Goal: Task Accomplishment & Management: Manage account settings

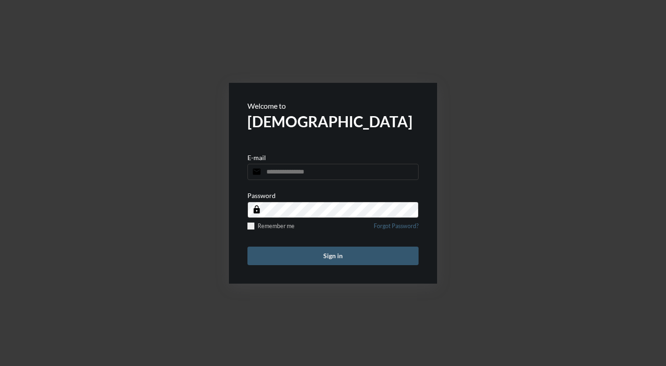
type input "**********"
click at [336, 259] on button "Sign in" at bounding box center [333, 256] width 171 height 19
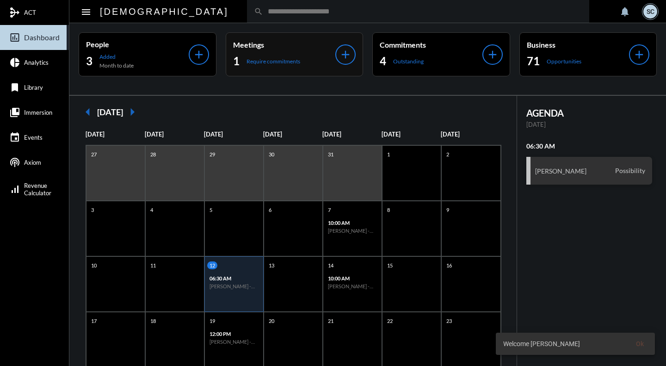
click at [316, 56] on div "1 Require commitments" at bounding box center [284, 61] width 103 height 15
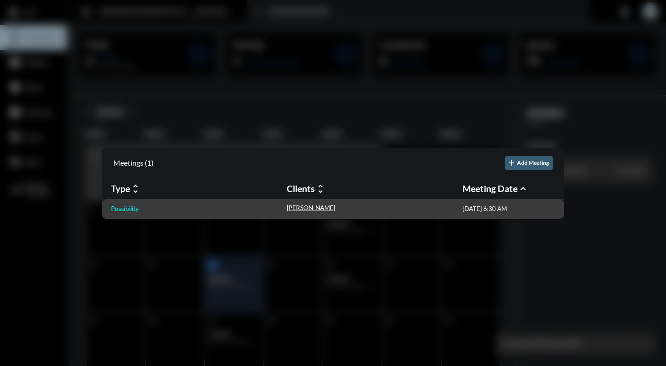
click at [120, 208] on p "Possibility" at bounding box center [125, 208] width 28 height 7
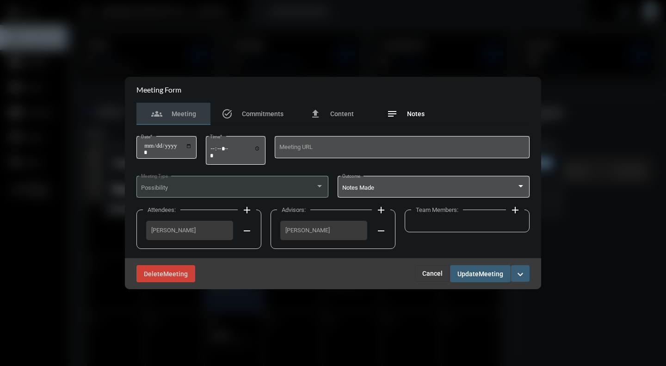
click at [407, 117] on span "Notes" at bounding box center [416, 113] width 18 height 7
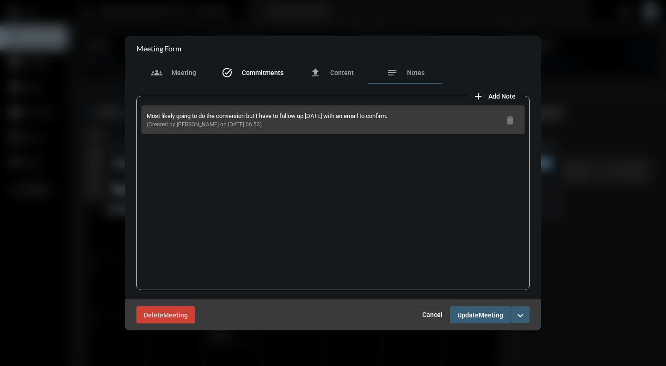
click at [255, 76] on span "Commitments" at bounding box center [263, 72] width 42 height 7
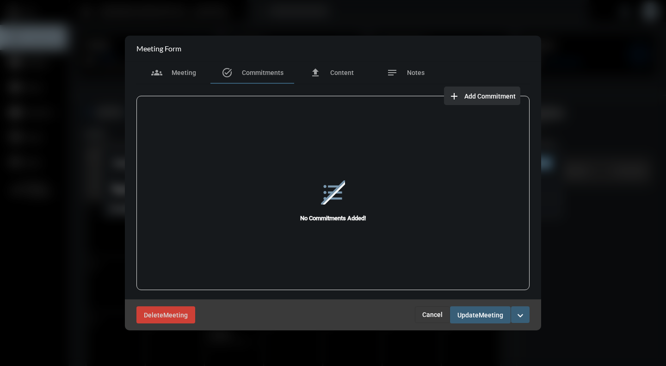
click at [497, 93] on span "Add Commitment" at bounding box center [490, 96] width 51 height 7
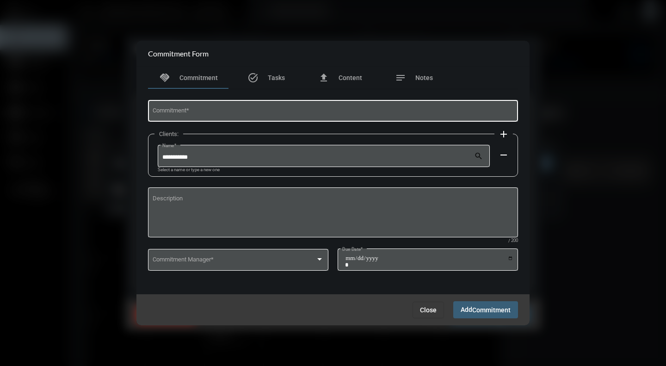
click at [226, 105] on div "Commitment *" at bounding box center [333, 111] width 361 height 24
type input "**********"
click at [245, 265] on div "Commitment Manager *" at bounding box center [239, 259] width 172 height 24
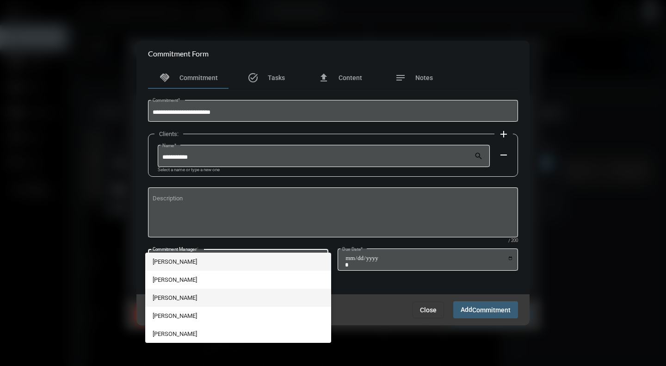
click at [168, 298] on span "T.J. Trimboli" at bounding box center [239, 298] width 172 height 18
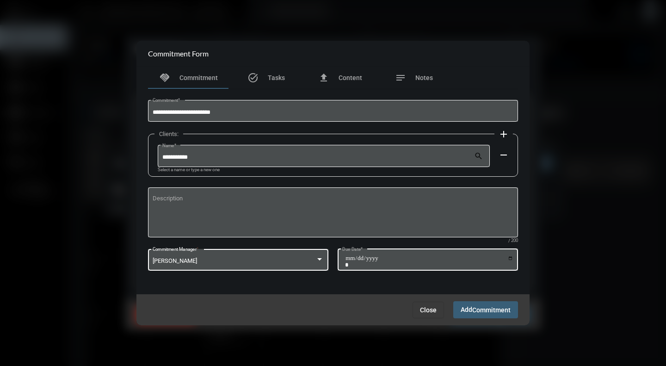
click at [512, 257] on input "Due Date *" at bounding box center [429, 261] width 168 height 13
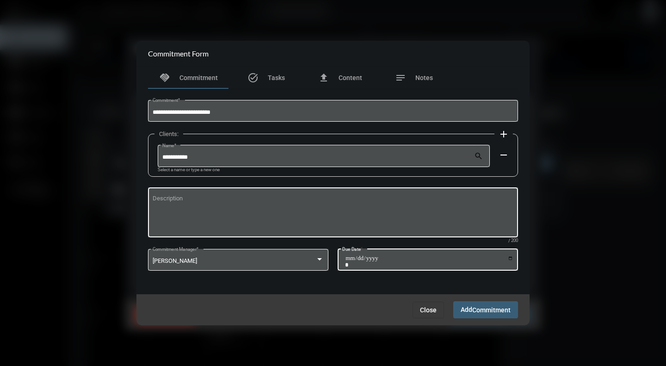
type input "**********"
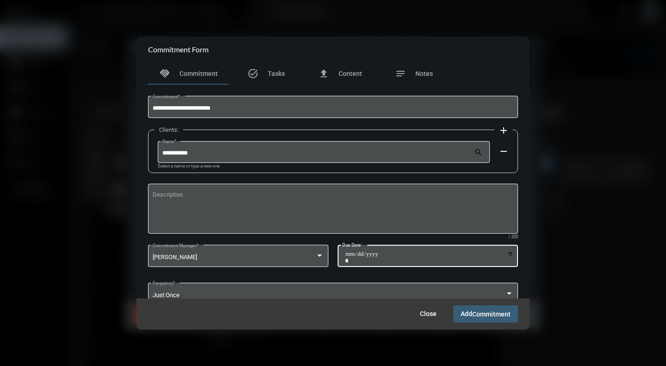
click at [490, 316] on span "Commitment" at bounding box center [492, 314] width 38 height 7
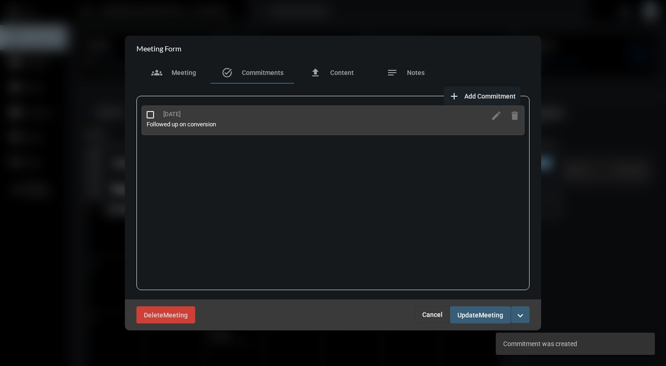
click at [520, 316] on mat-icon "expand_more" at bounding box center [520, 315] width 11 height 11
click at [482, 332] on section "checkmark Complete" at bounding box center [481, 335] width 97 height 19
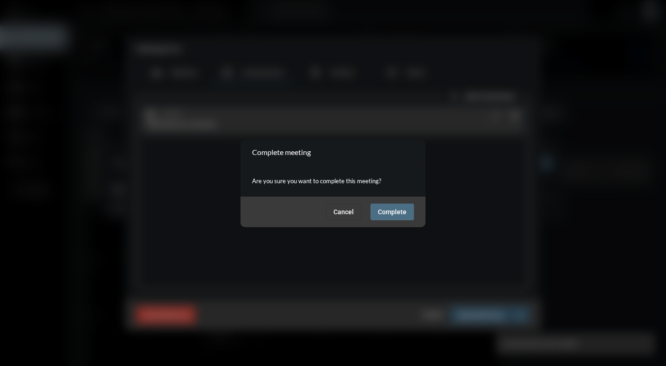
click at [404, 207] on button "Complete" at bounding box center [393, 212] width 44 height 17
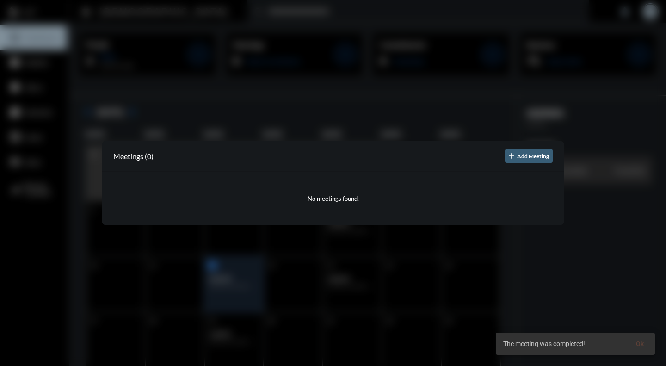
click at [519, 303] on div at bounding box center [333, 183] width 666 height 366
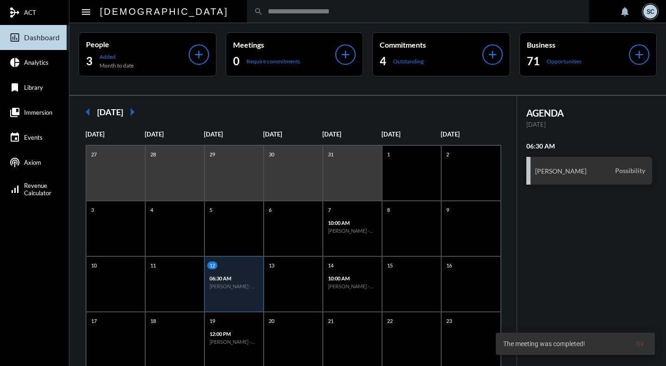
click at [267, 12] on input "text" at bounding box center [422, 11] width 319 height 8
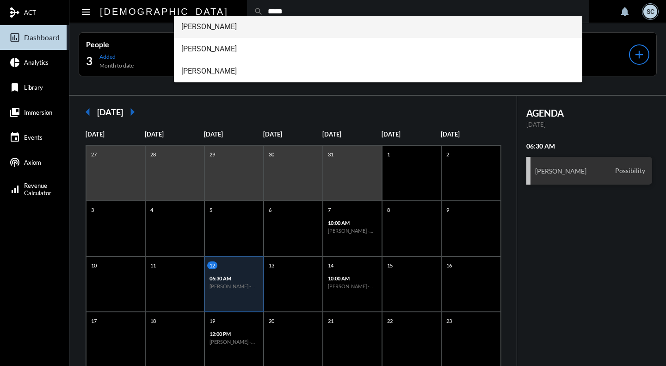
type input "*****"
click at [253, 32] on span "Wendy Gagliardi" at bounding box center [378, 27] width 394 height 22
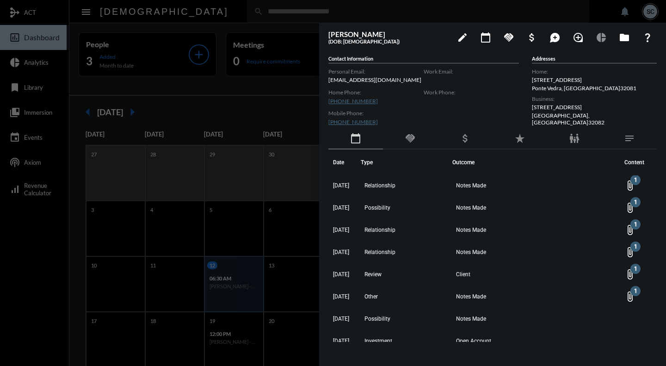
drag, startPoint x: 373, startPoint y: 123, endPoint x: 326, endPoint y: 124, distance: 46.3
click at [326, 124] on div "Wendy Gagliardi (DOB: 05/29/1976) edit calendar_today handshake attach_money ma…" at bounding box center [492, 192] width 347 height 338
copy link "(973) 768-6045"
